Goal: Information Seeking & Learning: Check status

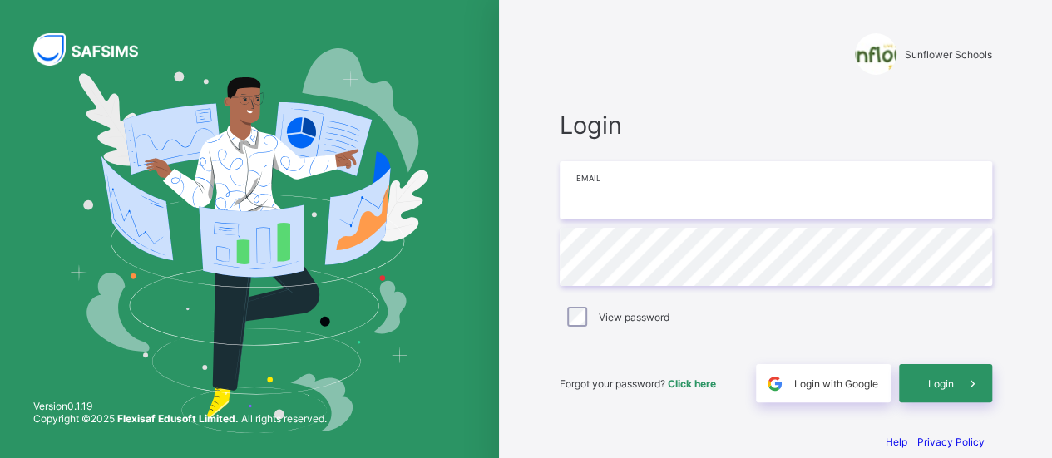
type input "**********"
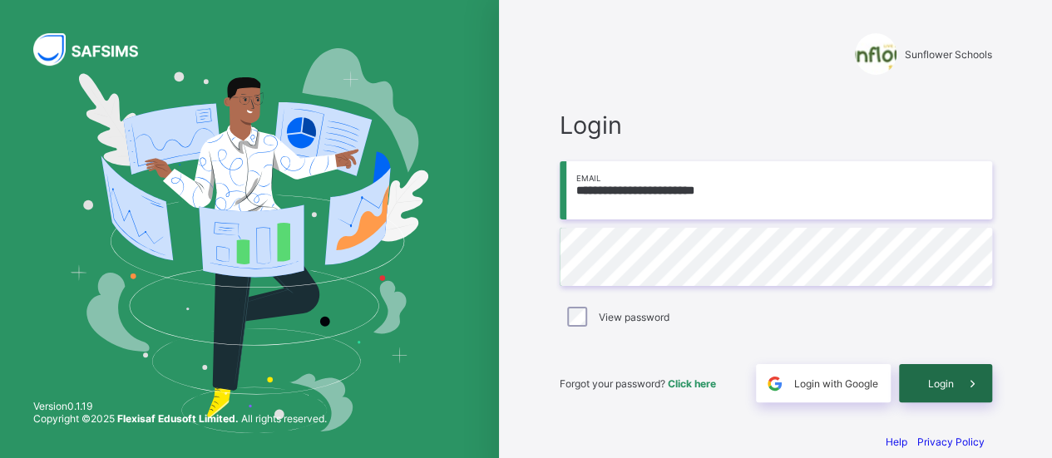
click at [963, 387] on span at bounding box center [972, 383] width 38 height 38
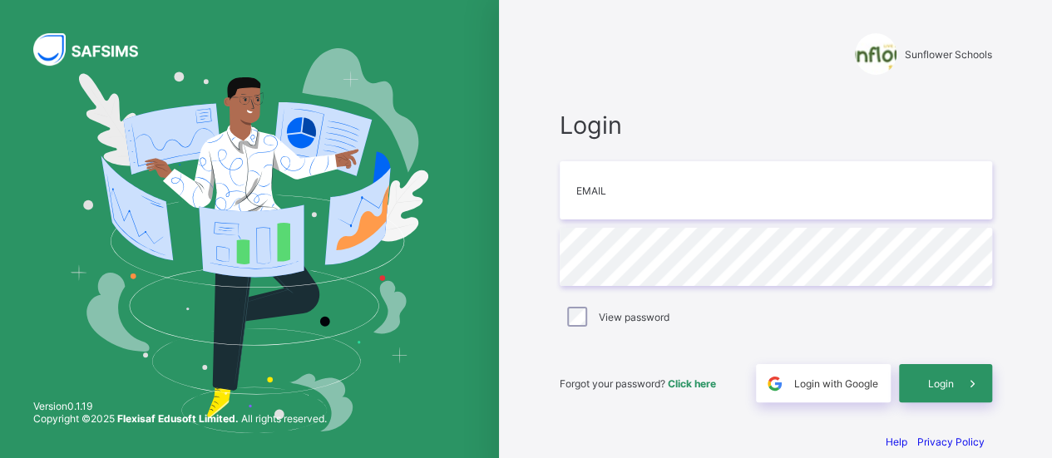
type input "**********"
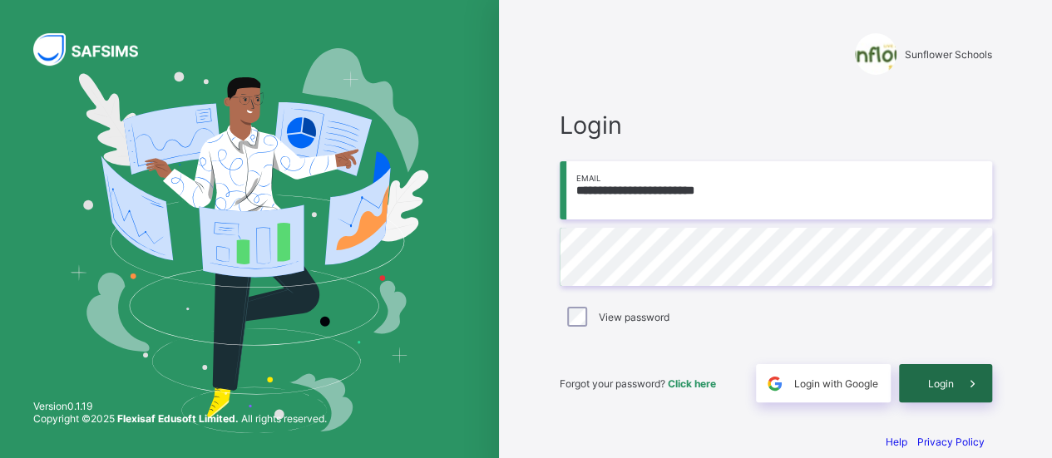
click at [951, 390] on div "Login" at bounding box center [945, 383] width 93 height 38
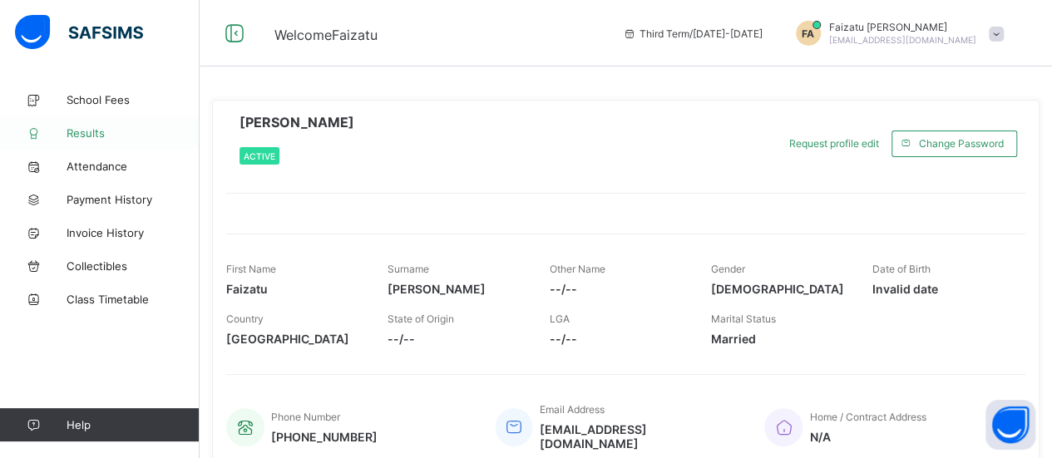
click at [78, 131] on span "Results" at bounding box center [133, 132] width 133 height 13
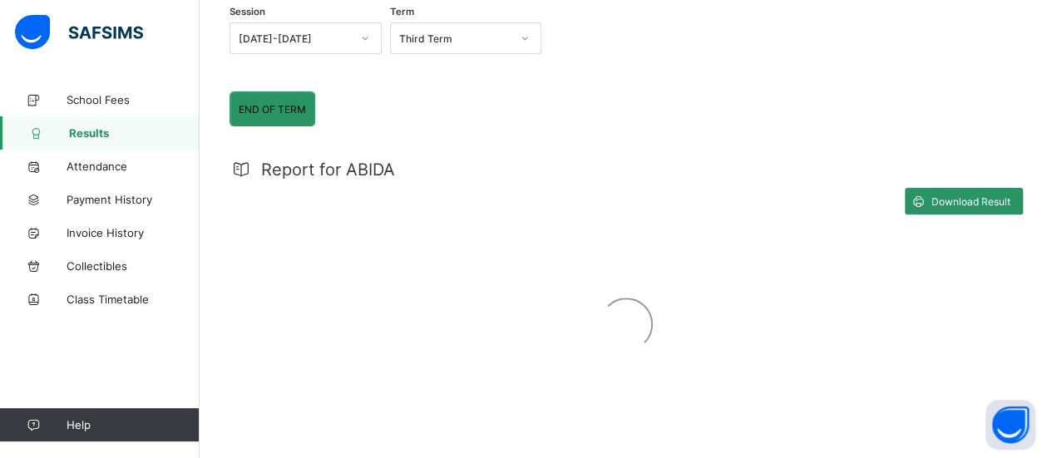
scroll to position [202, 0]
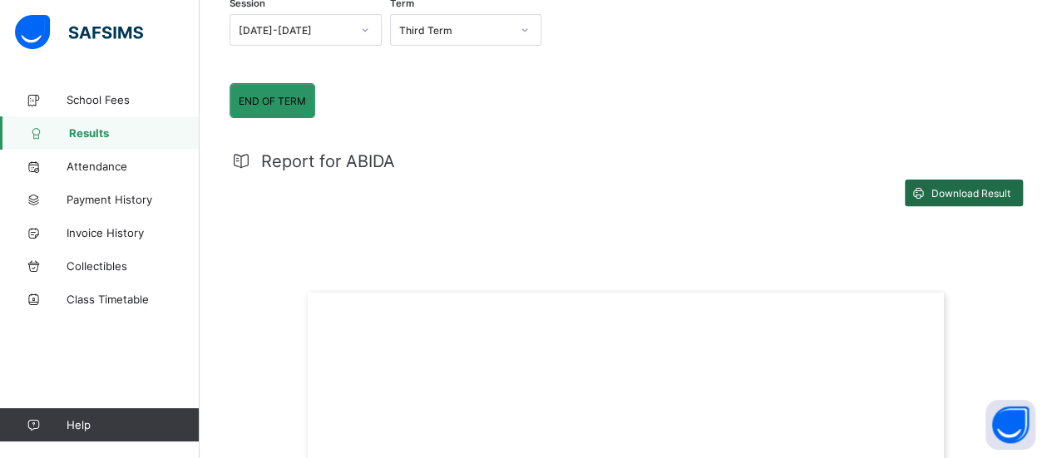
click at [974, 190] on span "Download Result" at bounding box center [970, 193] width 79 height 12
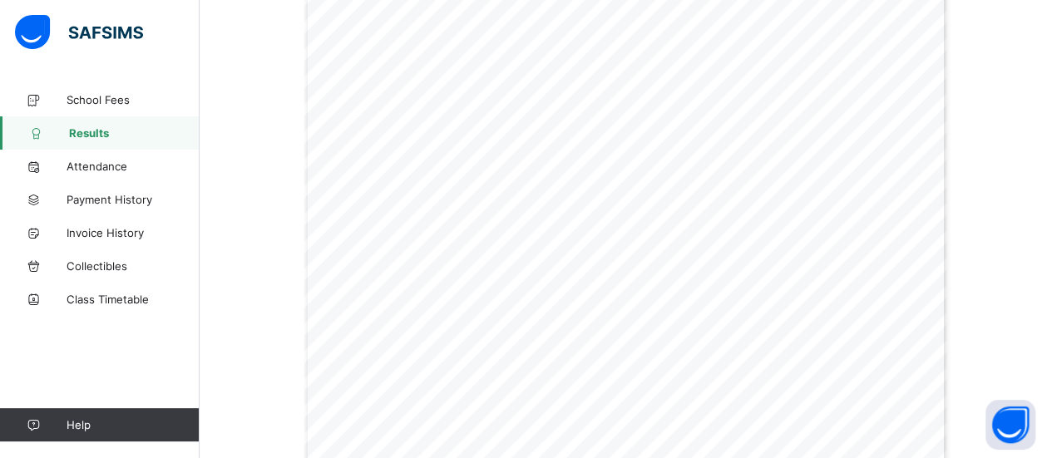
scroll to position [1665, 0]
click at [86, 165] on span "Attendance" at bounding box center [133, 166] width 133 height 13
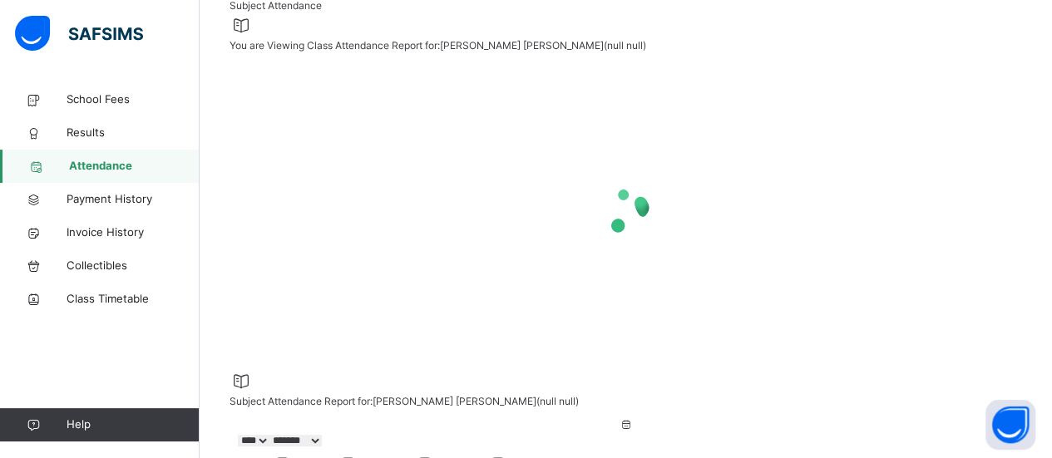
select select "****"
select select "*"
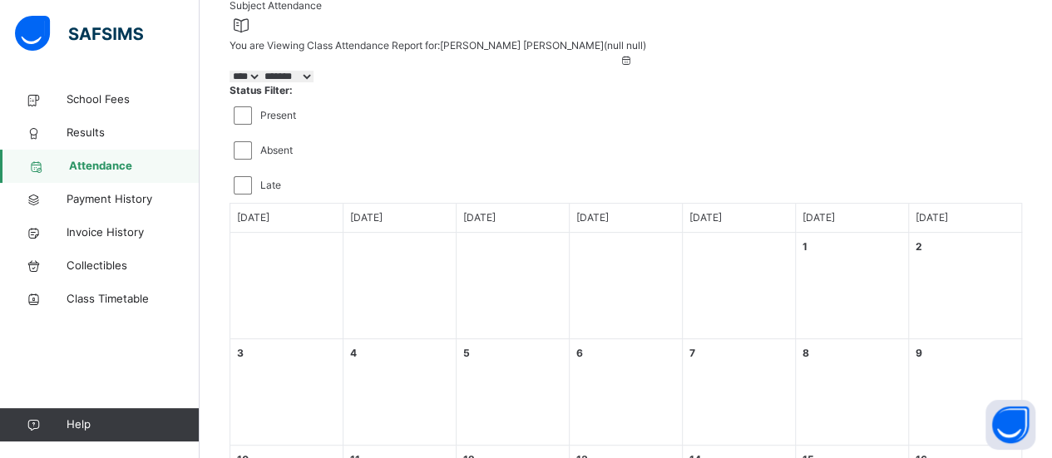
scroll to position [609, 0]
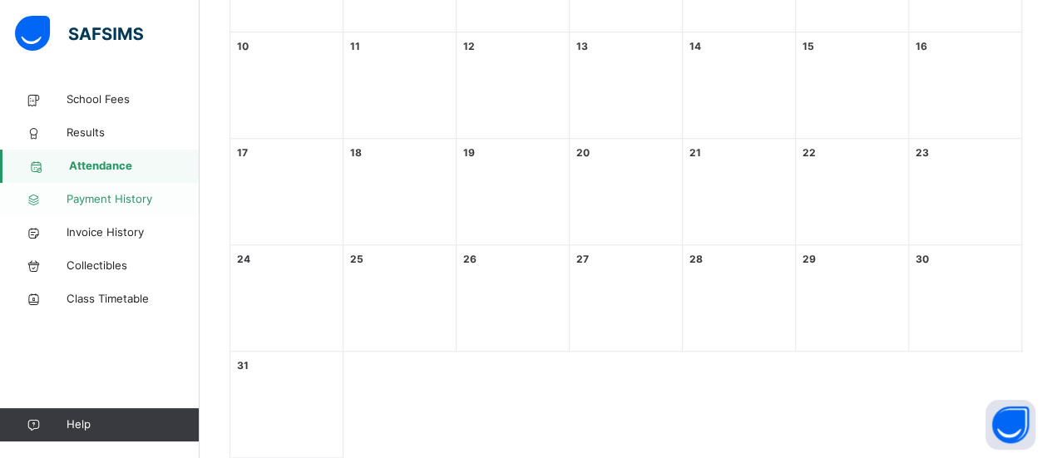
click at [92, 198] on span "Payment History" at bounding box center [133, 199] width 133 height 17
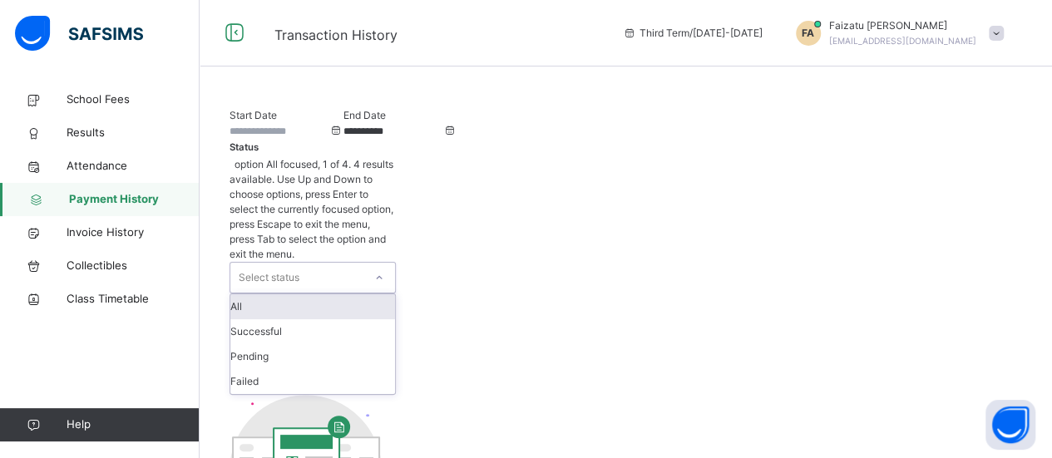
click at [384, 269] on icon at bounding box center [379, 277] width 10 height 17
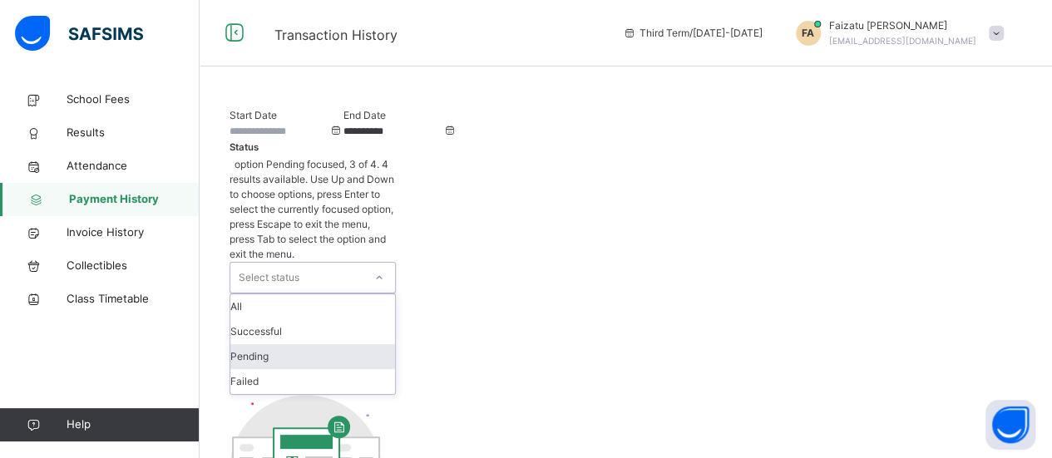
click at [395, 344] on div "Pending" at bounding box center [312, 356] width 165 height 25
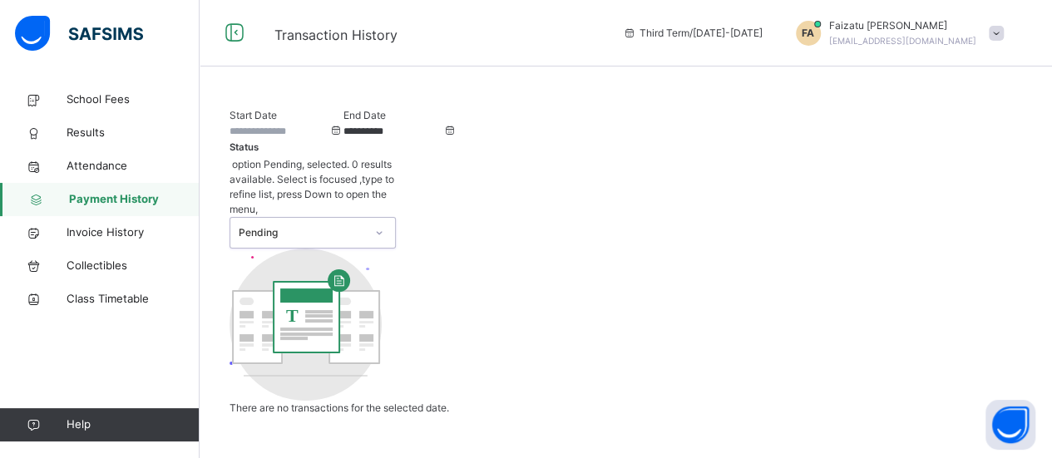
click at [281, 139] on input at bounding box center [279, 131] width 100 height 15
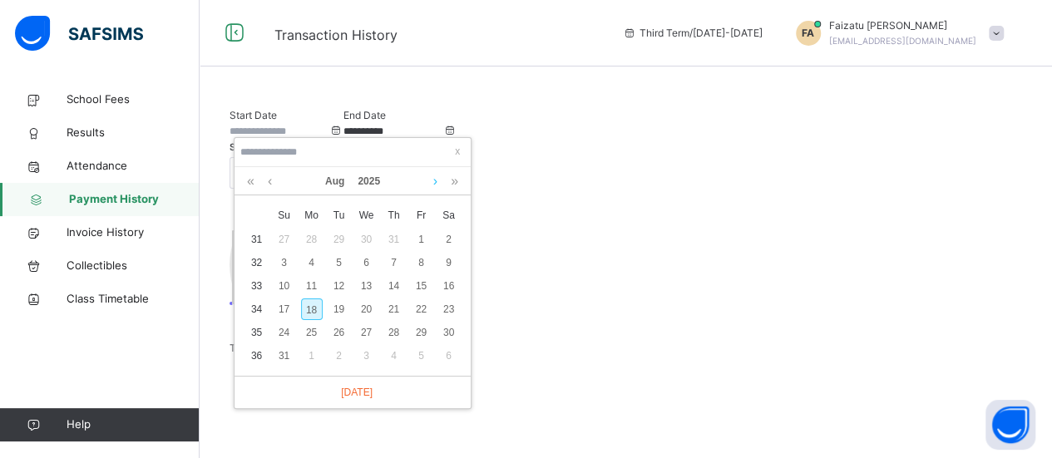
click at [436, 179] on link at bounding box center [435, 181] width 12 height 28
click at [315, 280] on div "15" at bounding box center [312, 286] width 22 height 22
type input "**********"
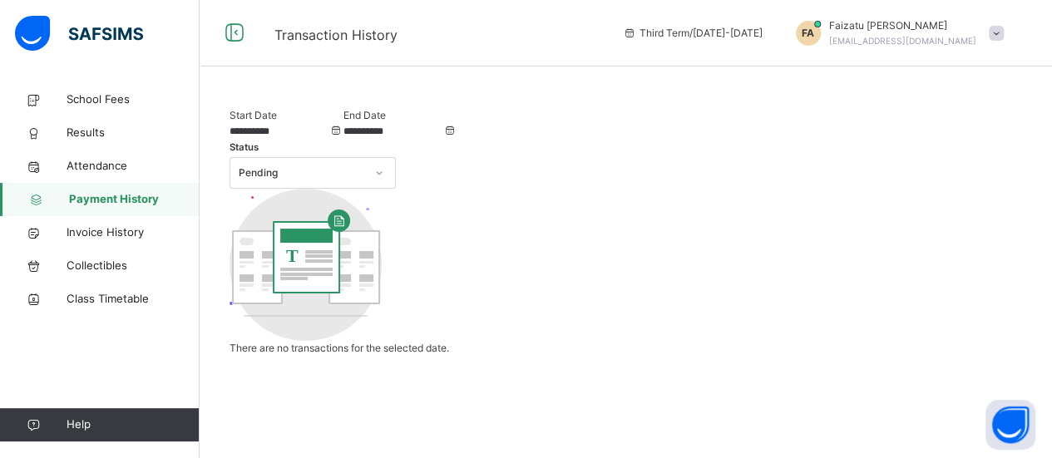
click at [443, 139] on input "**********" at bounding box center [393, 131] width 100 height 15
click at [643, 182] on div "**********" at bounding box center [625, 232] width 792 height 248
click at [121, 228] on span "Invoice History" at bounding box center [133, 232] width 133 height 17
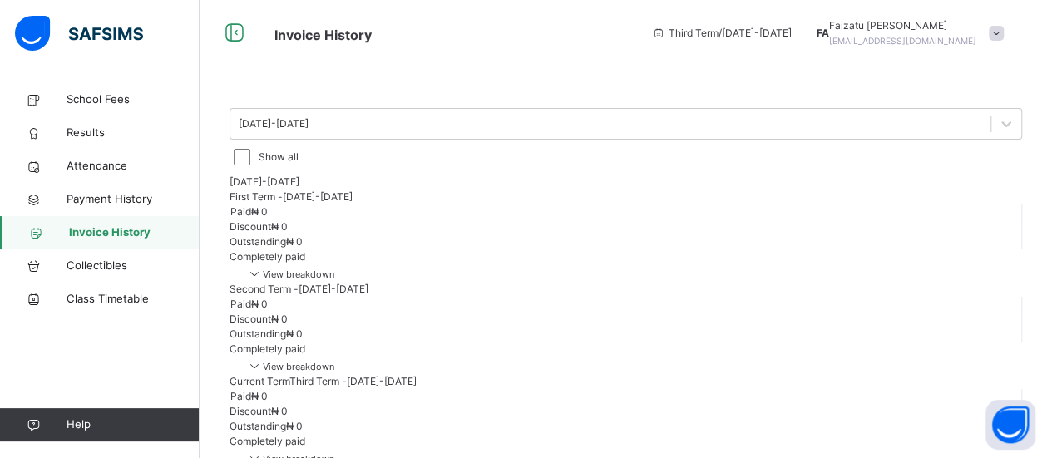
click at [334, 280] on span "View breakdown" at bounding box center [290, 274] width 88 height 12
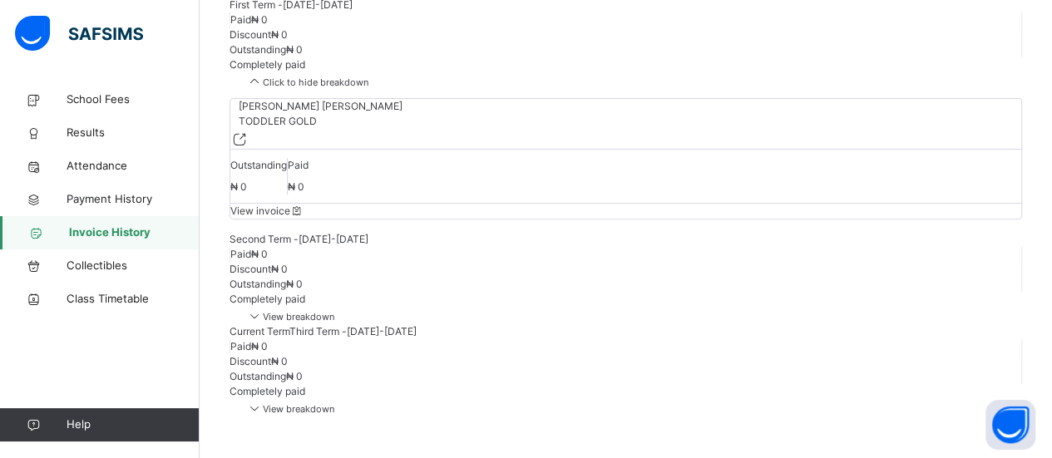
scroll to position [320, 0]
click at [334, 311] on span "View breakdown" at bounding box center [290, 317] width 88 height 12
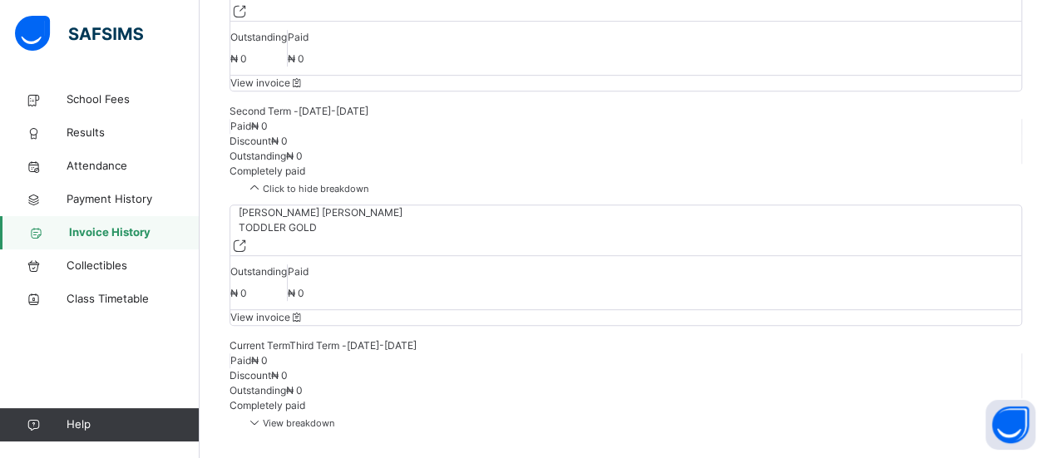
scroll to position [545, 0]
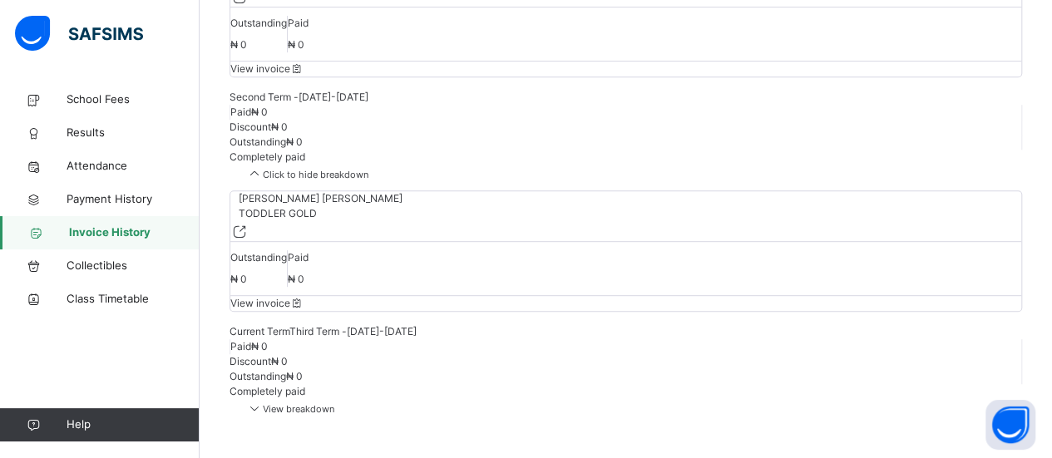
click at [305, 385] on span "Completely paid" at bounding box center [267, 391] width 76 height 12
click at [334, 403] on span "View breakdown" at bounding box center [290, 409] width 88 height 12
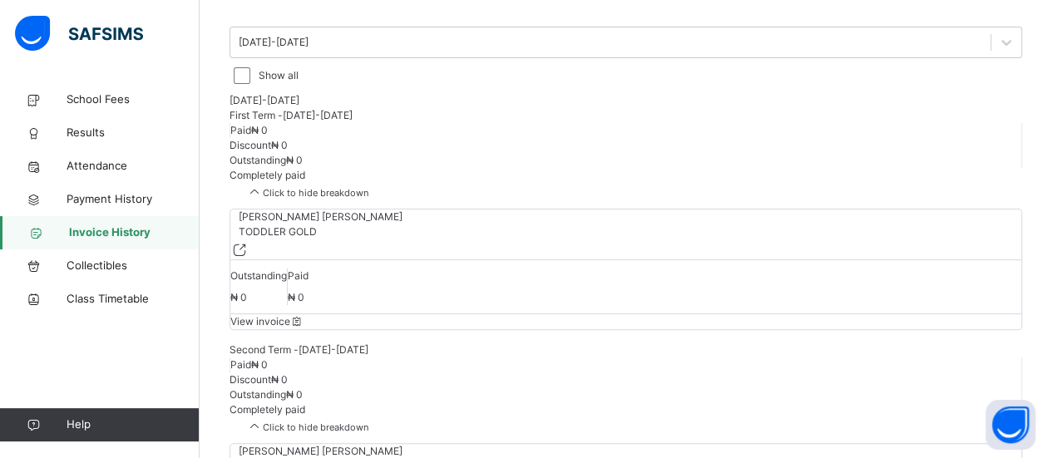
scroll to position [0, 0]
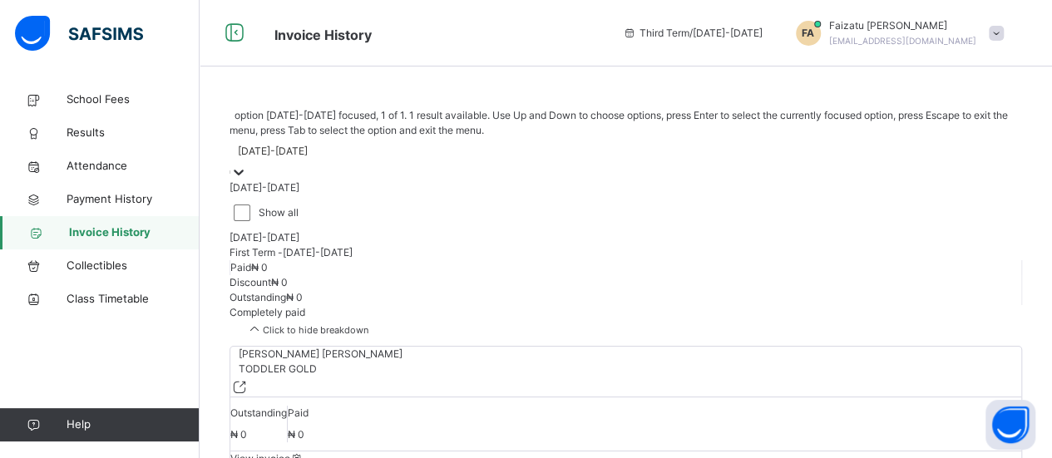
click at [247, 164] on icon at bounding box center [238, 172] width 17 height 17
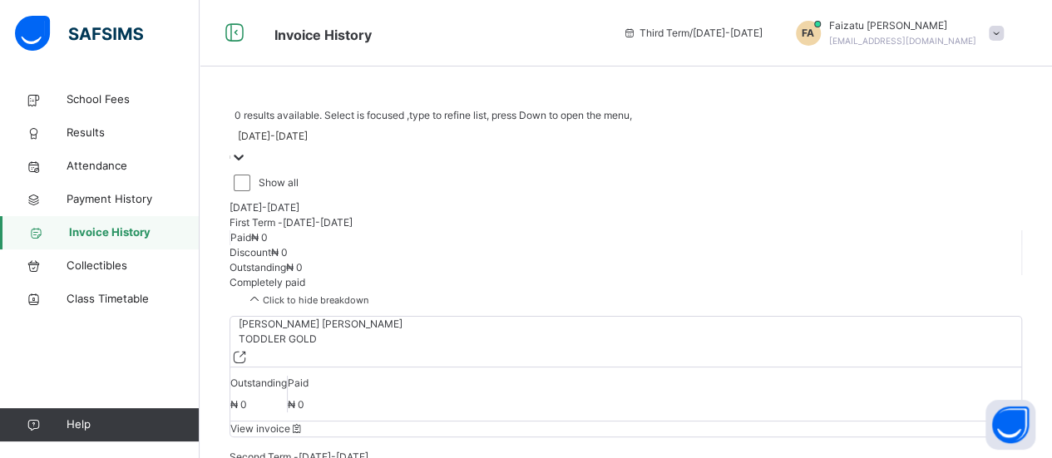
click at [247, 149] on div at bounding box center [238, 157] width 17 height 17
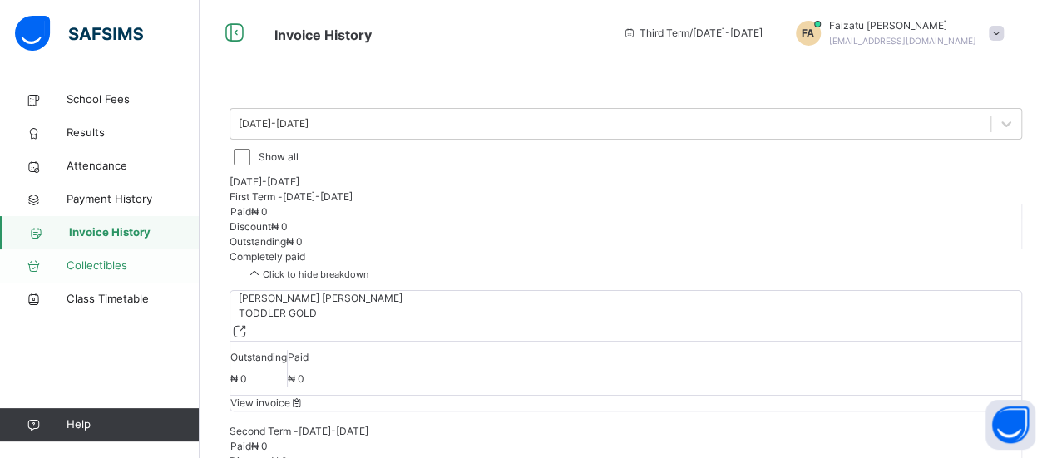
click at [113, 264] on span "Collectibles" at bounding box center [133, 266] width 133 height 17
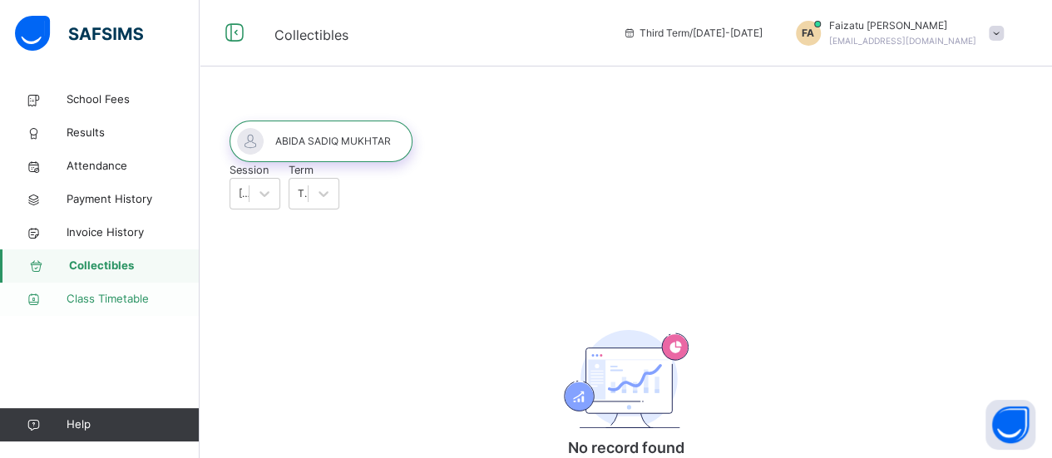
click at [86, 303] on span "Class Timetable" at bounding box center [133, 299] width 133 height 17
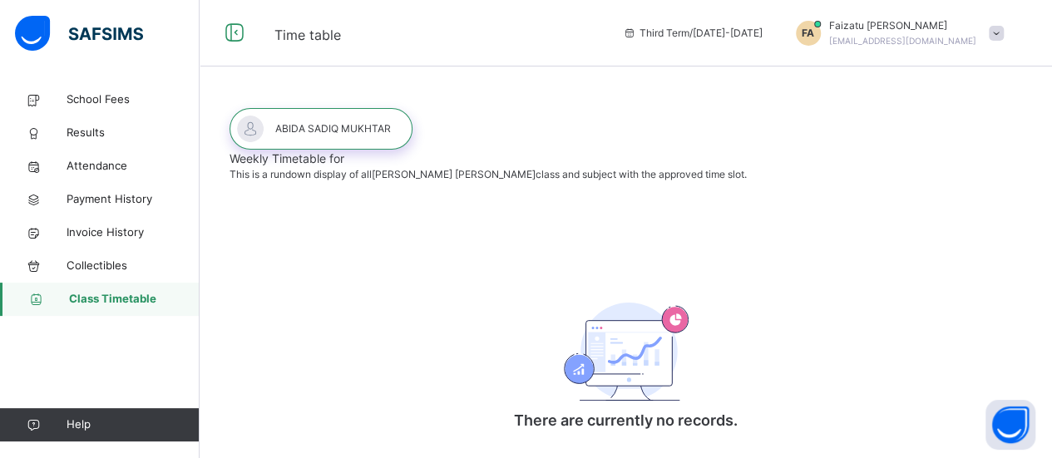
click at [525, 255] on div "Weekly Timetable for This is a rundown display of all [PERSON_NAME] [PERSON_NAM…" at bounding box center [625, 303] width 792 height 307
click at [113, 98] on span "School Fees" at bounding box center [133, 99] width 133 height 17
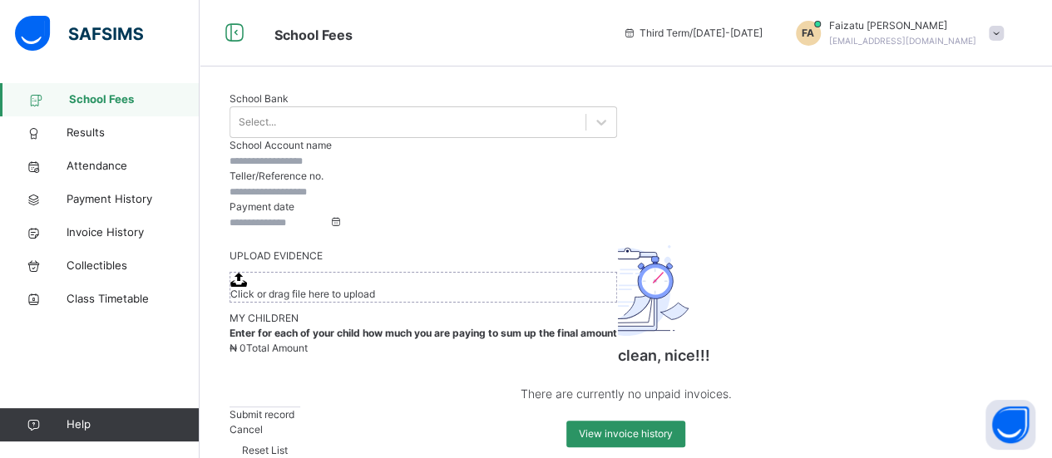
click at [768, 363] on p "Keeping it clean, nice!!!" at bounding box center [626, 355] width 333 height 22
click at [1003, 31] on span at bounding box center [995, 33] width 15 height 15
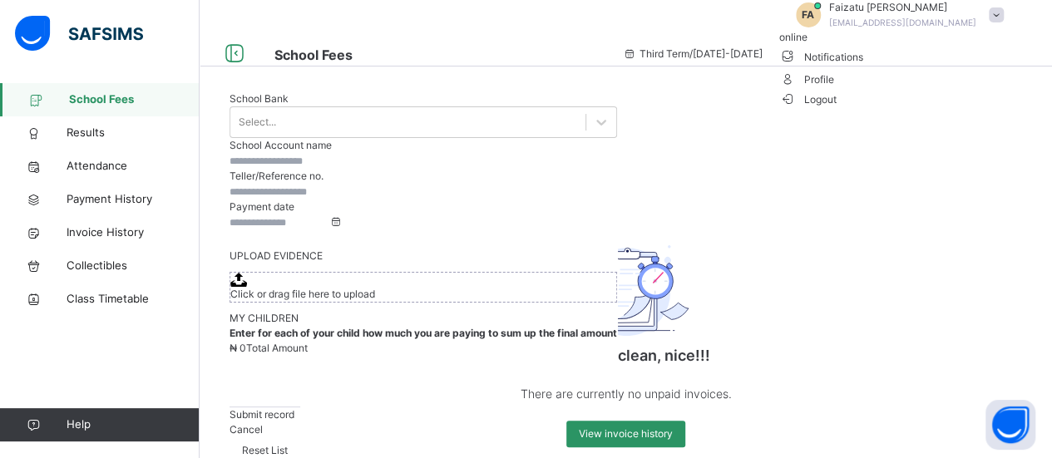
click at [836, 108] on span "Logout" at bounding box center [807, 99] width 57 height 17
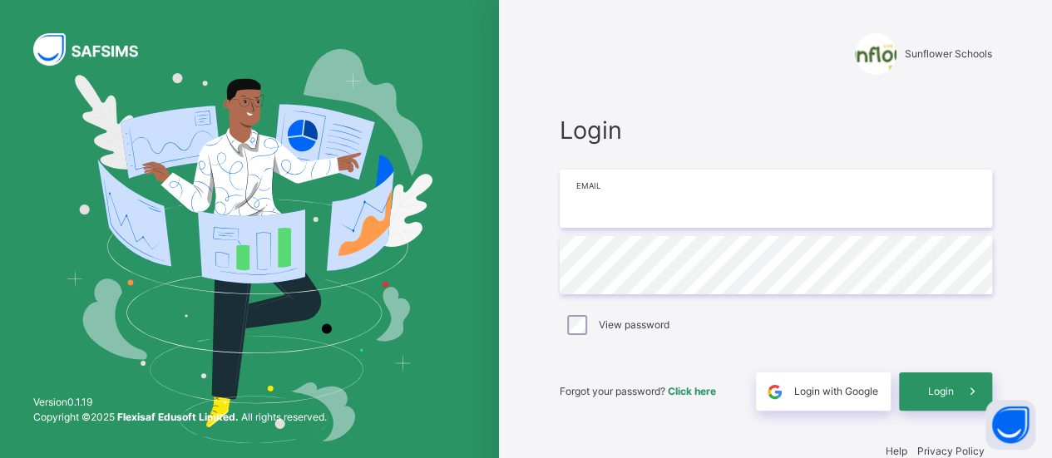
type input "**********"
